Goal: Find specific page/section: Find specific page/section

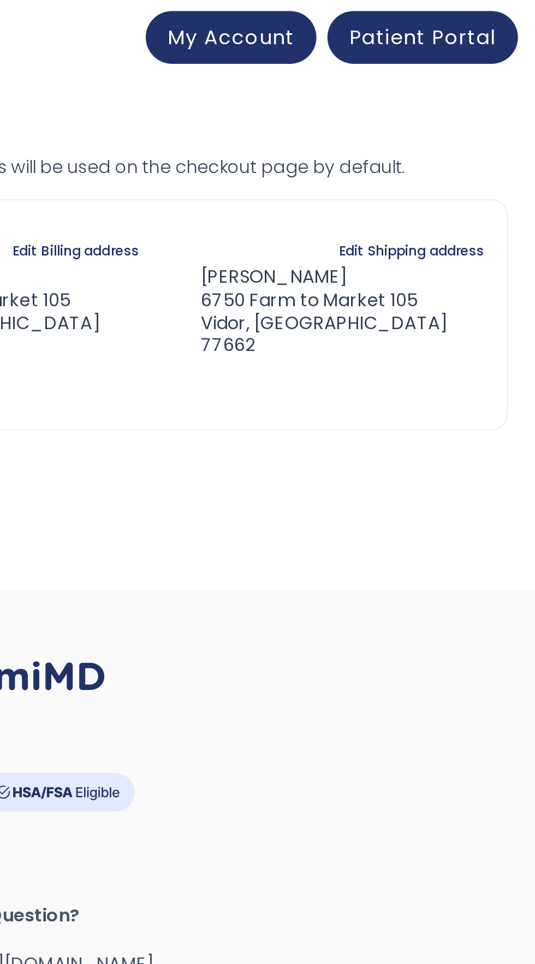
click at [493, 31] on div "Patient Portal" at bounding box center [477, 18] width 94 height 26
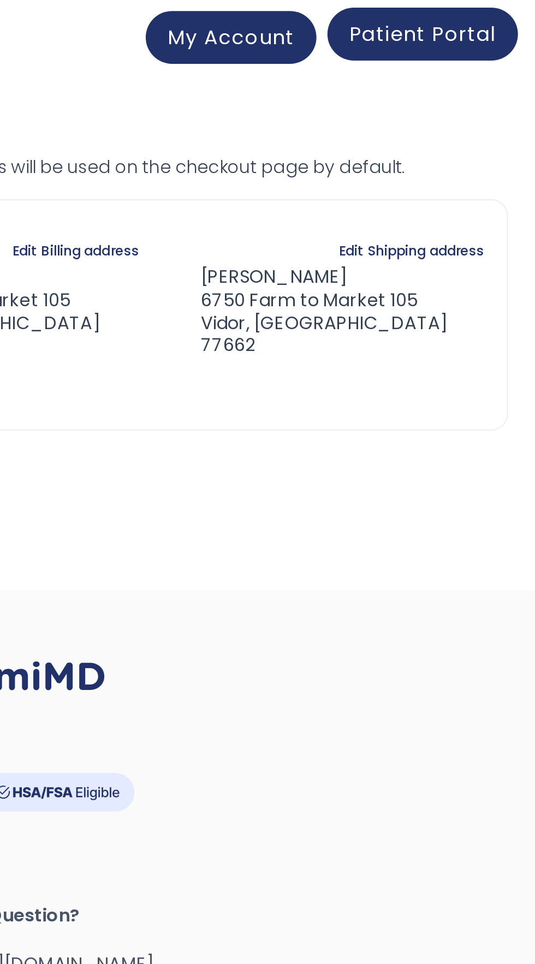
click at [501, 23] on span "Patient Portal" at bounding box center [477, 17] width 73 height 14
